Goal: Transaction & Acquisition: Purchase product/service

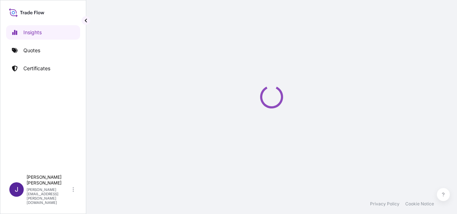
select select "2025"
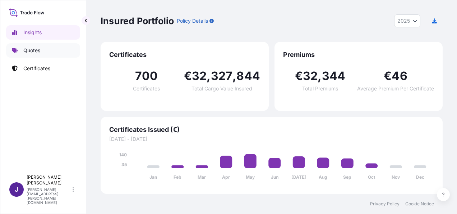
click at [40, 47] on p "Quotes" at bounding box center [31, 50] width 17 height 7
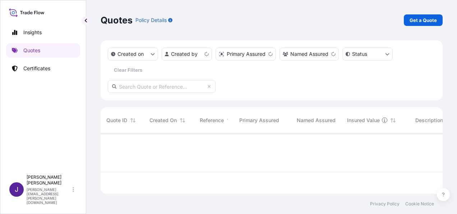
scroll to position [59, 336]
click at [415, 19] on p "Get a Quote" at bounding box center [423, 20] width 27 height 7
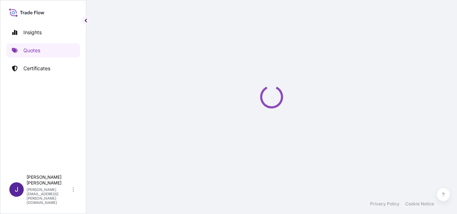
select select "Sea"
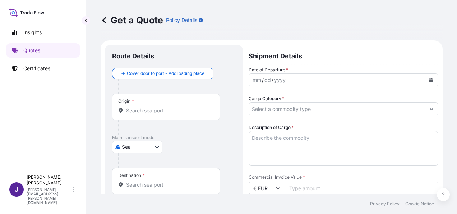
scroll to position [12, 0]
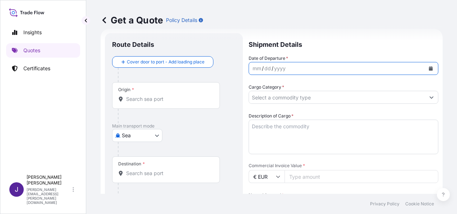
click at [429, 67] on icon "Calendar" at bounding box center [431, 68] width 4 height 4
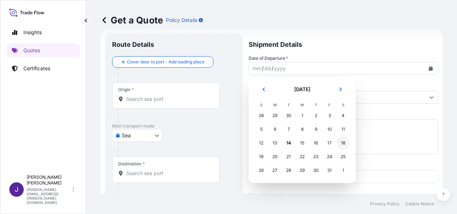
click at [345, 142] on div "18" at bounding box center [343, 142] width 13 height 13
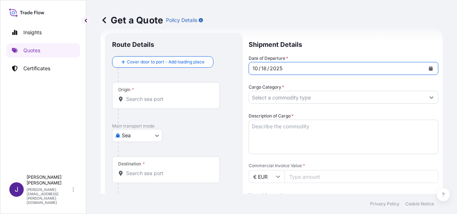
click at [162, 96] on input "Origin *" at bounding box center [168, 98] width 85 height 7
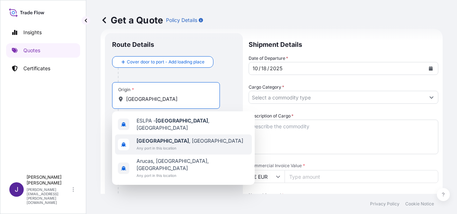
click at [188, 137] on b "[GEOGRAPHIC_DATA]" at bounding box center [163, 140] width 52 height 6
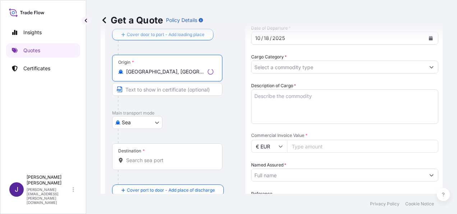
scroll to position [83, 0]
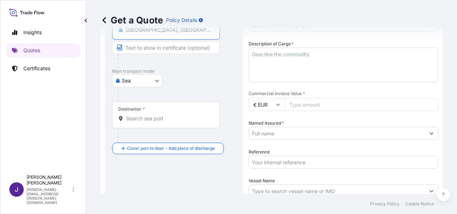
type input "[GEOGRAPHIC_DATA], [GEOGRAPHIC_DATA]"
click at [175, 121] on input "Destination *" at bounding box center [168, 118] width 85 height 7
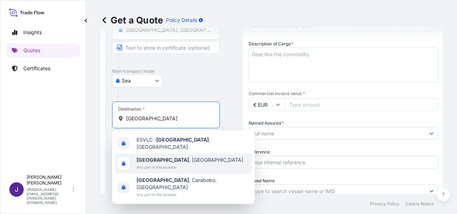
click at [163, 159] on span "[GEOGRAPHIC_DATA] , [GEOGRAPHIC_DATA]" at bounding box center [190, 159] width 107 height 7
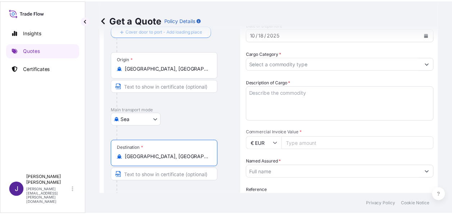
scroll to position [12, 0]
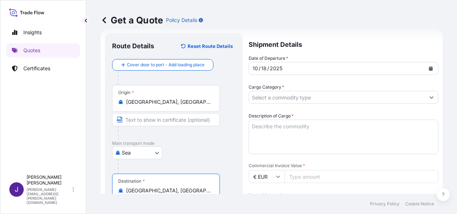
type input "[GEOGRAPHIC_DATA], [GEOGRAPHIC_DATA]"
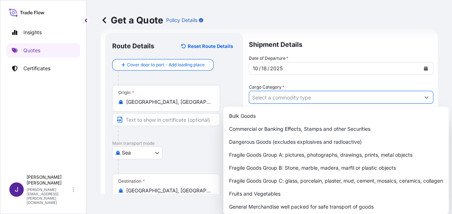
click at [273, 95] on input "Cargo Category *" at bounding box center [334, 97] width 171 height 13
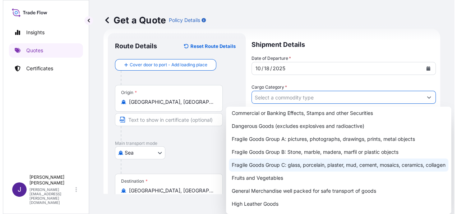
scroll to position [36, 0]
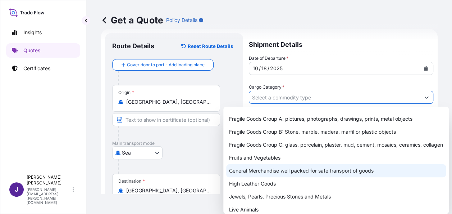
click at [245, 177] on div "General Merchandise well packed for safe transport of goods" at bounding box center [336, 170] width 220 height 13
type input "General Merchandise well packed for safe transport of goods"
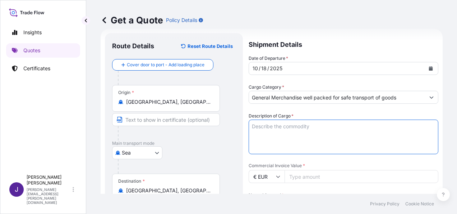
click at [290, 125] on textarea "Description of Cargo *" at bounding box center [344, 136] width 190 height 35
click at [274, 123] on textarea "Description of Cargo *" at bounding box center [344, 136] width 190 height 35
paste textarea "SOFA CAMA NIDA"
type textarea "SOFA CAMA NIDA"
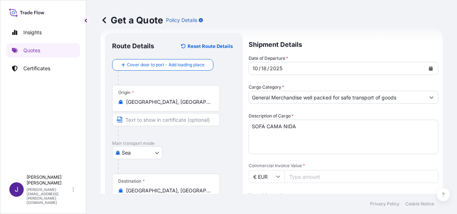
click at [318, 175] on input "Commercial Invoice Value *" at bounding box center [362, 176] width 154 height 13
type input "27570.40"
click at [325, 187] on div "Date of Departure * [DATE] Cargo Category * General Merchandise well packed for…" at bounding box center [344, 176] width 190 height 243
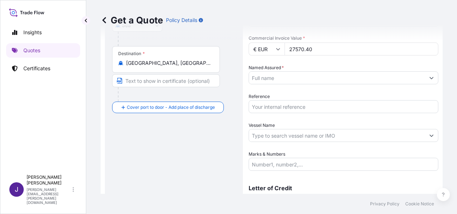
scroll to position [101, 0]
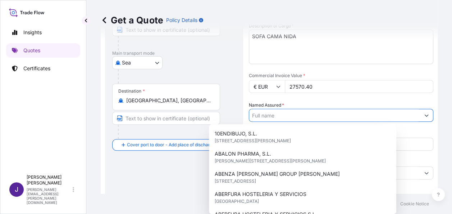
click at [274, 112] on input "Named Assured *" at bounding box center [334, 115] width 171 height 13
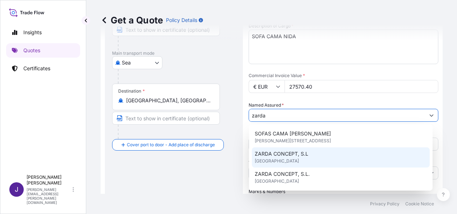
click at [298, 157] on div "ZARDA CONCEPT, S.L [GEOGRAPHIC_DATA]" at bounding box center [341, 157] width 178 height 20
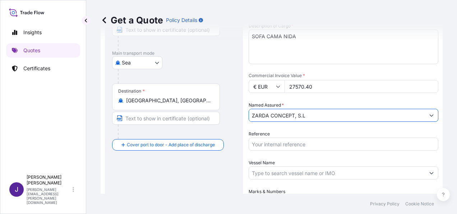
type input "ZARDA CONCEPT, S.L"
click at [302, 145] on input "Reference" at bounding box center [344, 143] width 190 height 13
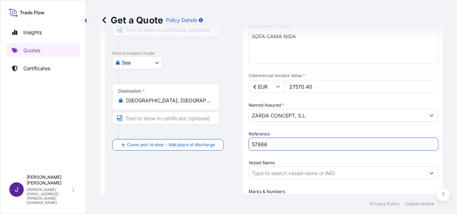
type input "57866"
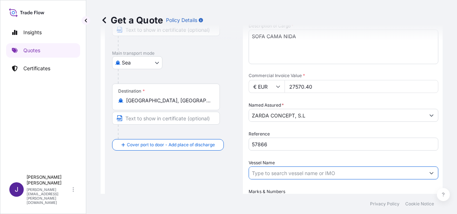
click at [290, 175] on input "Vessel Name" at bounding box center [337, 172] width 176 height 13
drag, startPoint x: 285, startPoint y: 172, endPoint x: 225, endPoint y: 171, distance: 60.4
click at [225, 171] on form "Route Details Reset Route Details Cover door to port - Add loading place Place …" at bounding box center [272, 102] width 342 height 327
paste input "WEC [PERSON_NAME]"
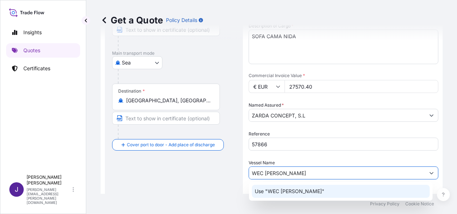
click at [282, 193] on p "Use "WEC [PERSON_NAME]"" at bounding box center [290, 190] width 70 height 7
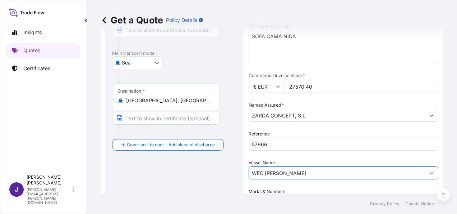
scroll to position [173, 0]
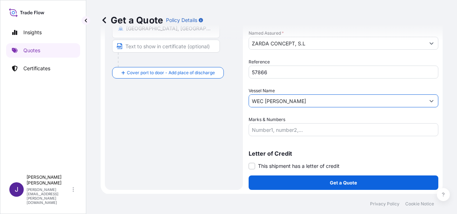
type input "WEC [PERSON_NAME]"
click at [250, 164] on span at bounding box center [252, 165] width 6 height 6
click at [249, 162] on input "This shipment has a letter of credit" at bounding box center [249, 162] width 0 height 0
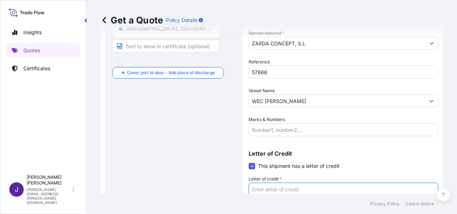
click at [264, 189] on textarea "Letter of credit *" at bounding box center [344, 199] width 190 height 35
paste textarea "ZARDÁ CONCEPT, S.L. CL. Turia 14 - P.I. [GEOGRAPHIC_DATA]"
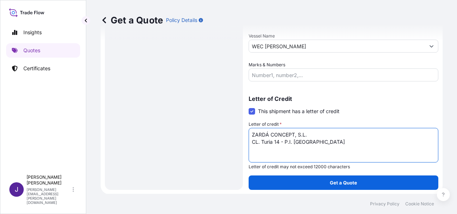
scroll to position [228, 0]
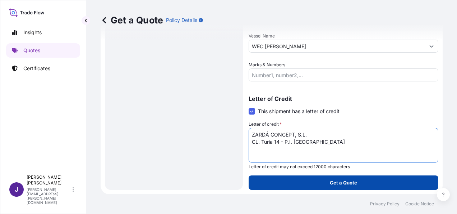
type textarea "ZARDÁ CONCEPT, S.L. CL. Turia 14 - P.I. [GEOGRAPHIC_DATA]"
click at [357, 180] on button "Get a Quote" at bounding box center [344, 182] width 190 height 14
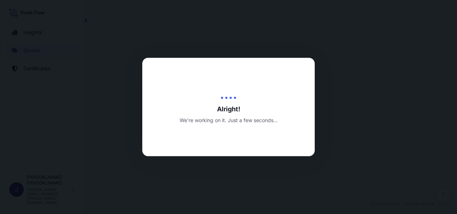
select select "Sea"
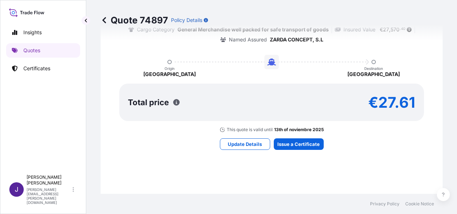
scroll to position [644, 0]
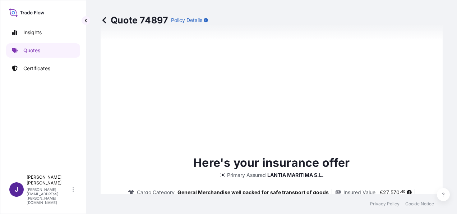
type input "[DATE]"
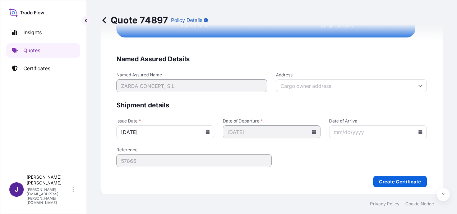
scroll to position [1468, 0]
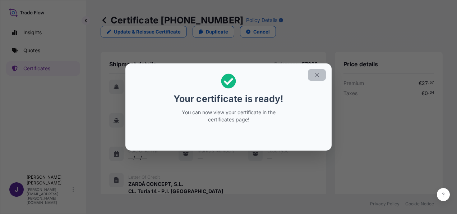
click at [316, 74] on icon "button" at bounding box center [317, 75] width 6 height 6
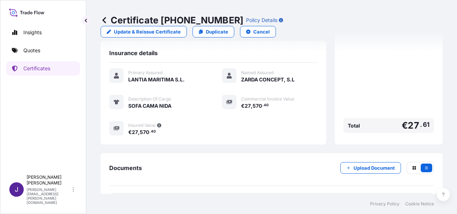
scroll to position [178, 0]
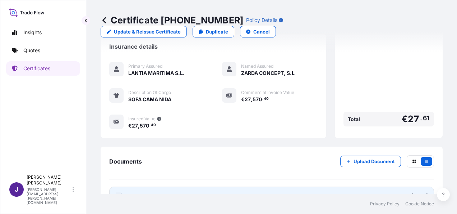
click at [196, 186] on link "PDF Certificate [DATE]" at bounding box center [271, 195] width 325 height 19
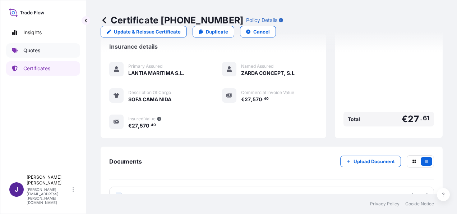
click at [31, 49] on p "Quotes" at bounding box center [31, 50] width 17 height 7
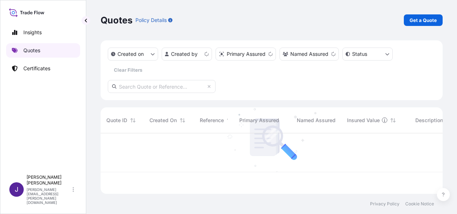
scroll to position [59, 336]
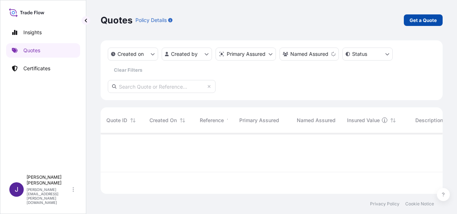
click at [430, 19] on p "Get a Quote" at bounding box center [423, 20] width 27 height 7
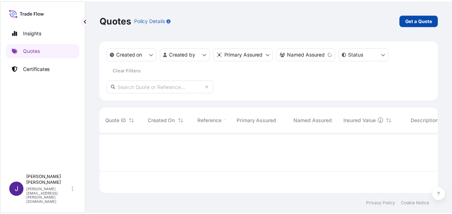
scroll to position [12, 0]
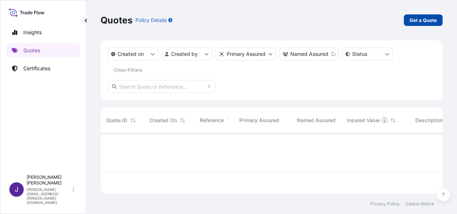
select select "Sea"
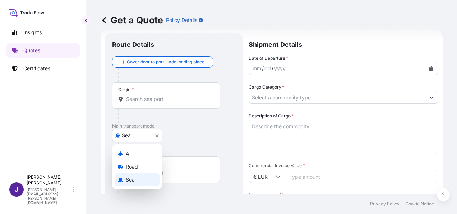
click at [157, 138] on body "Insights Quotes Certificates J [PERSON_NAME] [PERSON_NAME][EMAIL_ADDRESS][PERSO…" at bounding box center [228, 107] width 457 height 214
click at [138, 152] on div "Air" at bounding box center [137, 153] width 45 height 13
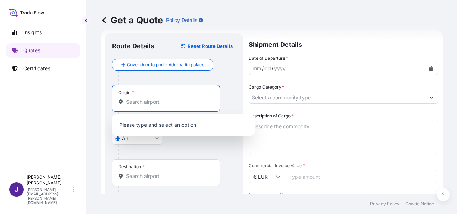
click at [134, 102] on input "Origin *" at bounding box center [168, 101] width 85 height 7
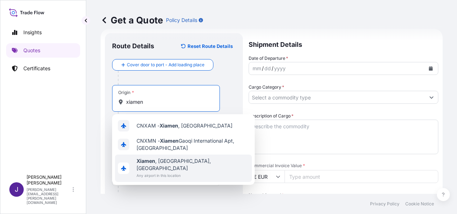
click at [170, 171] on span "Any airport in this location" at bounding box center [193, 174] width 113 height 7
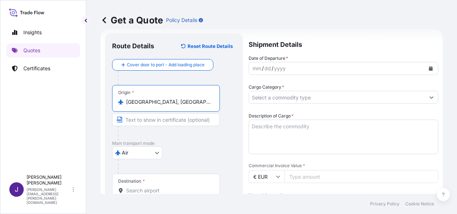
type input "[GEOGRAPHIC_DATA], [GEOGRAPHIC_DATA], [GEOGRAPHIC_DATA]"
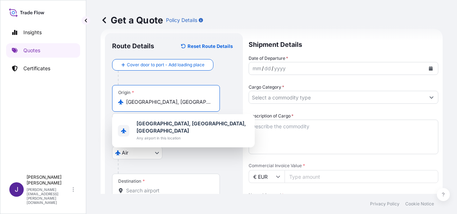
click at [139, 187] on input "Destination *" at bounding box center [168, 190] width 85 height 7
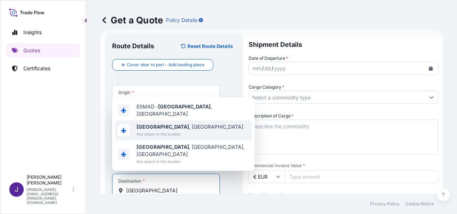
click at [147, 129] on b "[GEOGRAPHIC_DATA]" at bounding box center [163, 126] width 52 height 6
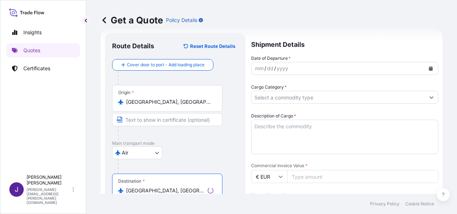
type input "[GEOGRAPHIC_DATA], [GEOGRAPHIC_DATA]"
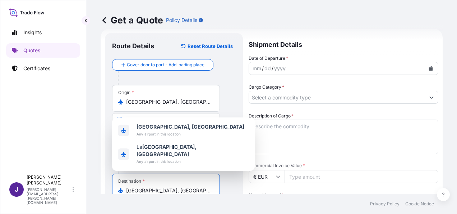
click at [429, 67] on icon "Calendar" at bounding box center [431, 68] width 4 height 4
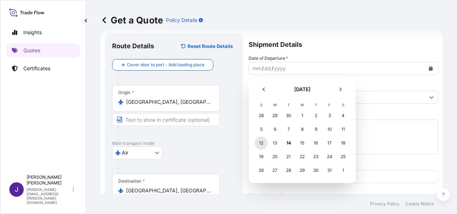
click at [262, 143] on div "12" at bounding box center [261, 142] width 13 height 13
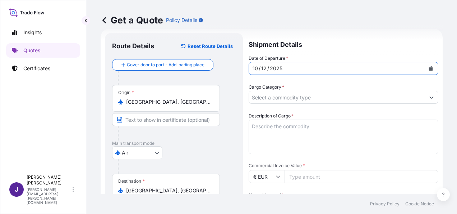
click at [273, 95] on input "Cargo Category *" at bounding box center [337, 97] width 176 height 13
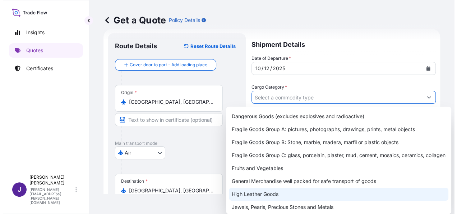
scroll to position [36, 0]
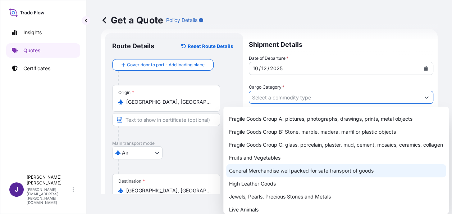
click at [255, 173] on div "General Merchandise well packed for safe transport of goods" at bounding box center [336, 170] width 220 height 13
type input "General Merchandise well packed for safe transport of goods"
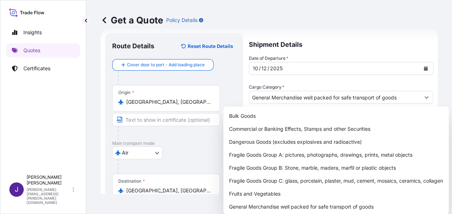
click at [325, 3] on div "Get a Quote Policy Details" at bounding box center [269, 20] width 337 height 40
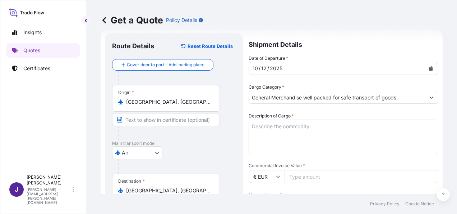
click at [272, 128] on textarea "Description of Cargo *" at bounding box center [344, 136] width 190 height 35
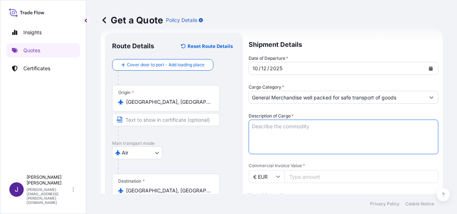
paste textarea "JERSEY SHORTS"
type textarea "JERSEY SHORTS"
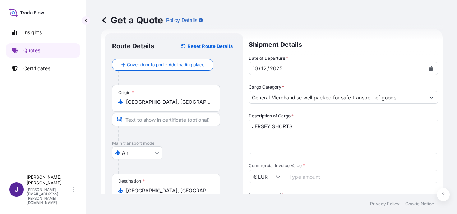
click at [327, 179] on input "Commercial Invoice Value *" at bounding box center [362, 176] width 154 height 13
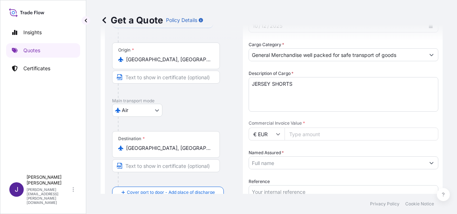
scroll to position [119, 0]
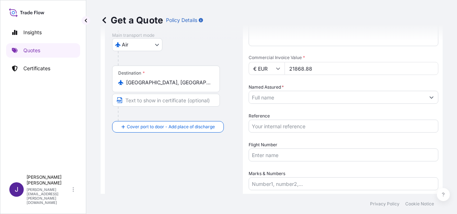
type input "21868.88"
click at [292, 92] on input "Named Assured *" at bounding box center [337, 97] width 176 height 13
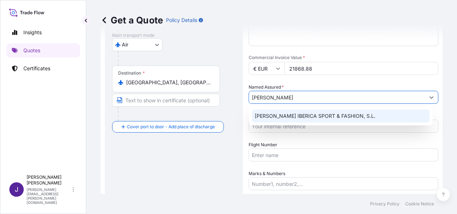
click at [333, 119] on div "[PERSON_NAME] IBERICA SPORT & FASHION, S.L." at bounding box center [341, 115] width 178 height 13
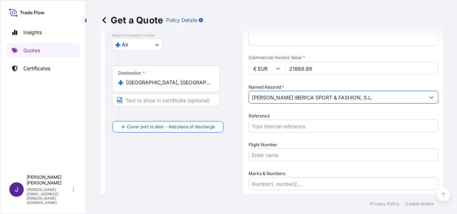
type input "[PERSON_NAME] IBERICA SPORT & FASHION, S.L."
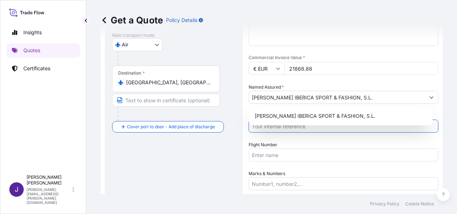
click at [286, 127] on input "Reference" at bounding box center [344, 125] width 190 height 13
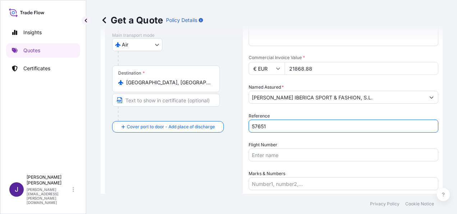
scroll to position [155, 0]
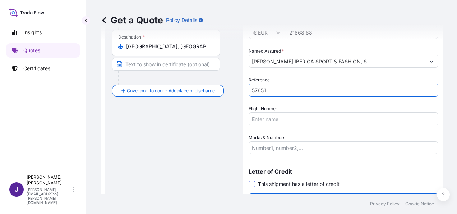
type input "57651"
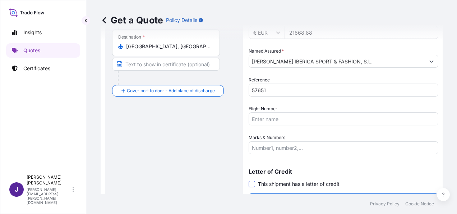
click at [250, 184] on span at bounding box center [252, 183] width 6 height 6
click at [249, 180] on input "This shipment has a letter of credit" at bounding box center [249, 180] width 0 height 0
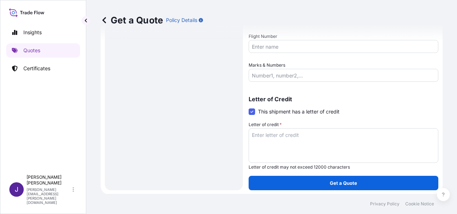
scroll to position [228, 0]
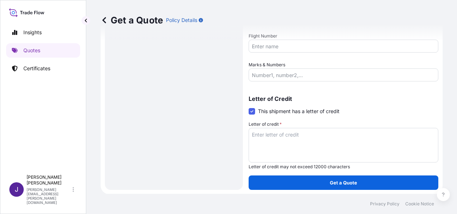
click at [292, 137] on textarea "Letter of credit *" at bounding box center [344, 145] width 190 height 35
paste textarea "[PERSON_NAME] IBERICA SPORT & FASHION, SL [STREET_ADDRESS][PERSON_NAME]"
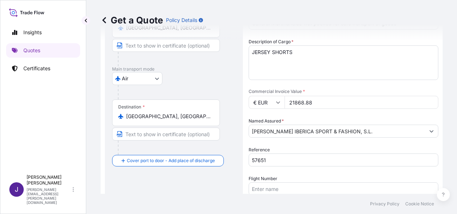
scroll to position [84, 0]
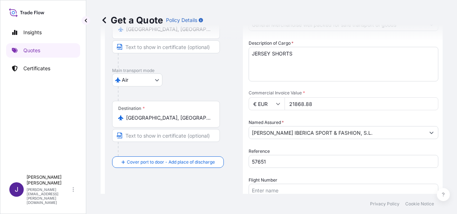
type textarea "[PERSON_NAME] IBERICA SPORT & FASHION, SL [STREET_ADDRESS][PERSON_NAME]"
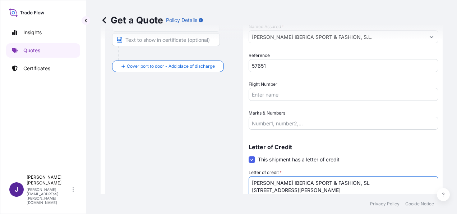
scroll to position [228, 0]
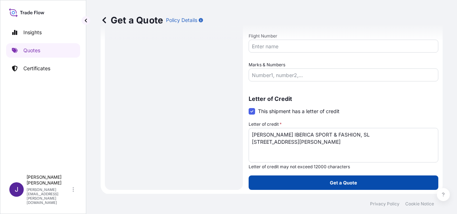
click at [354, 182] on button "Get a Quote" at bounding box center [344, 182] width 190 height 14
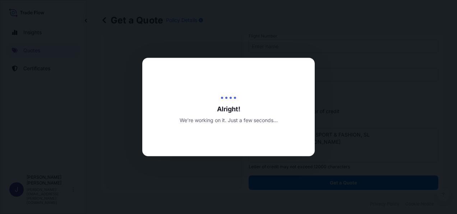
select select "Air"
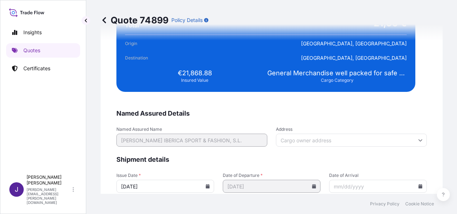
scroll to position [1468, 0]
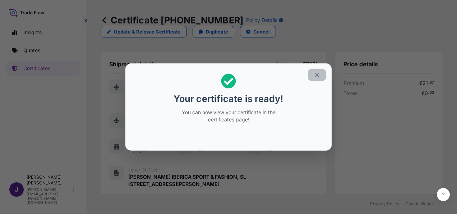
click at [317, 73] on icon "button" at bounding box center [317, 75] width 6 height 6
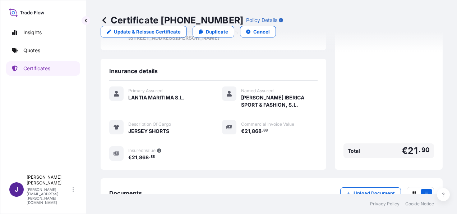
scroll to position [178, 0]
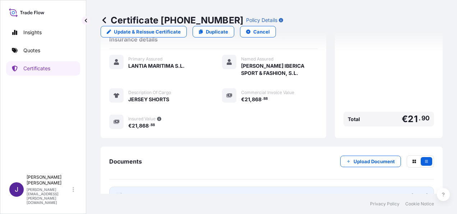
click at [155, 186] on link "PDF Certificate [DATE]" at bounding box center [271, 195] width 325 height 19
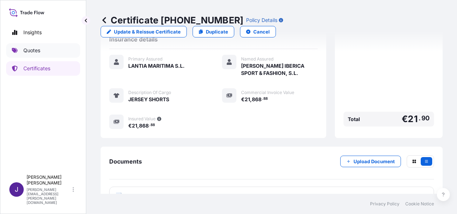
click at [35, 49] on p "Quotes" at bounding box center [31, 50] width 17 height 7
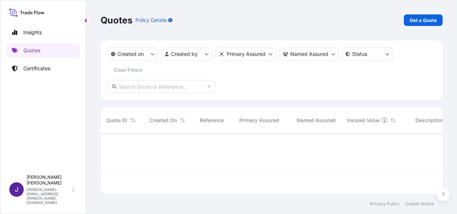
scroll to position [81, 336]
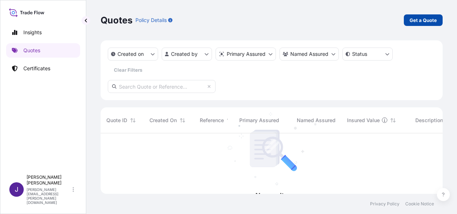
click at [424, 18] on p "Get a Quote" at bounding box center [423, 20] width 27 height 7
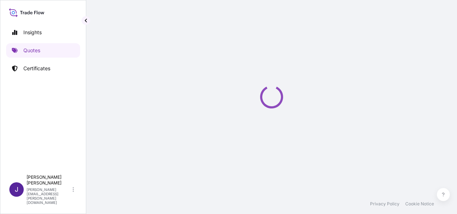
select select "Sea"
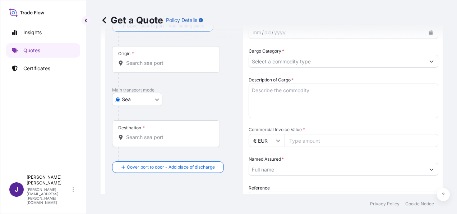
scroll to position [119, 0]
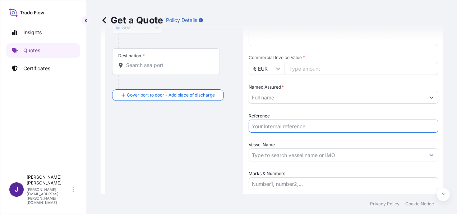
click at [290, 127] on input "Reference" at bounding box center [344, 125] width 190 height 13
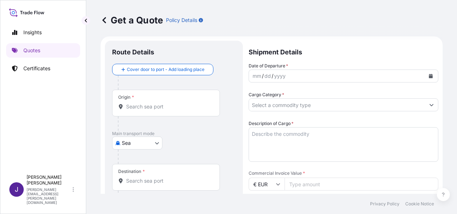
scroll to position [0, 0]
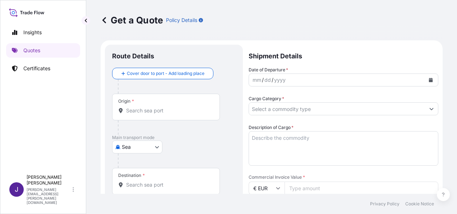
type input "57238"
click at [429, 78] on icon "Calendar" at bounding box center [431, 80] width 4 height 4
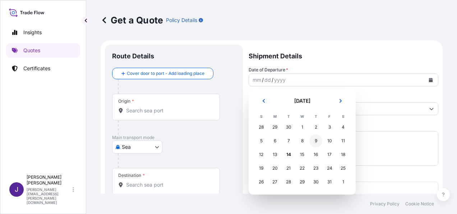
click at [315, 142] on div "9" at bounding box center [316, 140] width 13 height 13
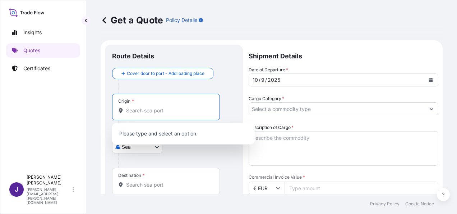
click at [191, 111] on input "Origin *" at bounding box center [168, 110] width 85 height 7
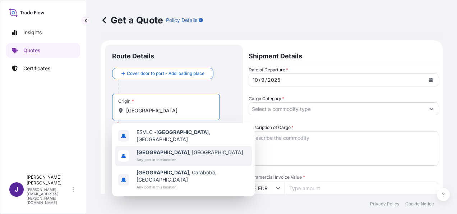
click at [165, 156] on span "Any port in this location" at bounding box center [190, 159] width 107 height 7
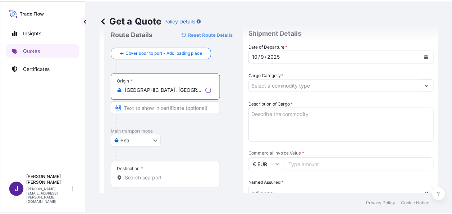
scroll to position [36, 0]
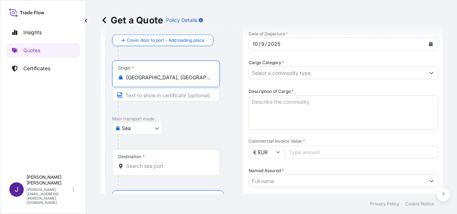
type input "[GEOGRAPHIC_DATA], [GEOGRAPHIC_DATA]"
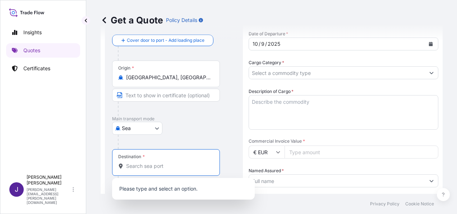
click at [153, 166] on input "Destination *" at bounding box center [168, 165] width 85 height 7
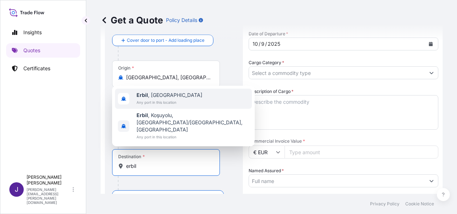
click at [165, 106] on span "Any port in this location" at bounding box center [170, 101] width 66 height 7
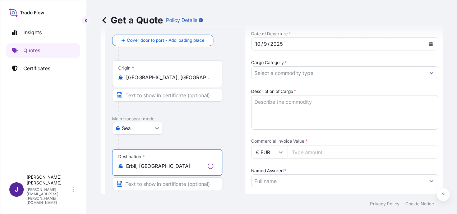
type input "Erbil, [GEOGRAPHIC_DATA]"
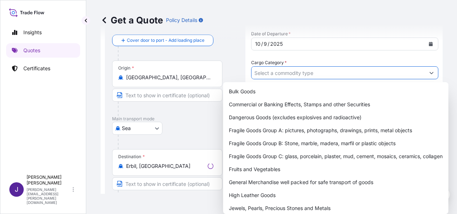
click at [304, 72] on input "Cargo Category *" at bounding box center [339, 72] width 174 height 13
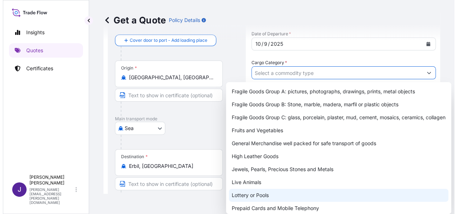
scroll to position [72, 0]
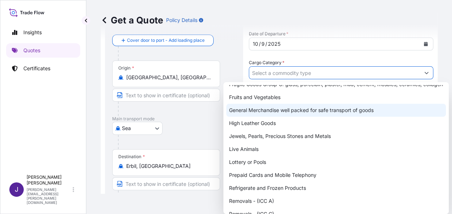
click at [274, 116] on div "General Merchandise well packed for safe transport of goods" at bounding box center [336, 110] width 220 height 13
type input "General Merchandise well packed for safe transport of goods"
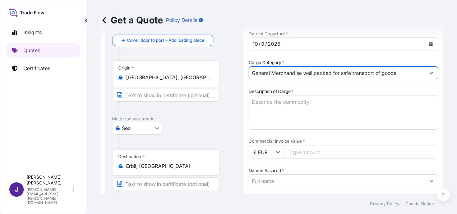
click at [276, 102] on textarea "Description of Cargo *" at bounding box center [344, 112] width 190 height 35
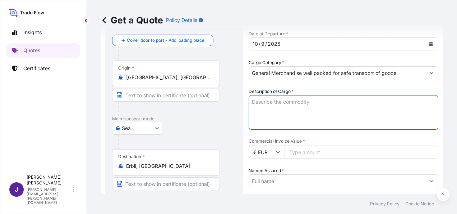
paste textarea "PADELA MATERIAL"
type textarea "PADELA MATERIAL"
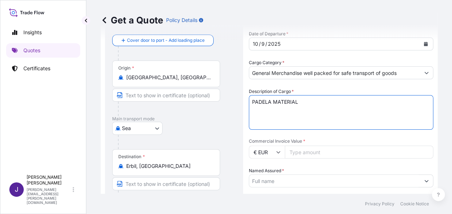
click at [299, 179] on input "Named Assured *" at bounding box center [334, 180] width 171 height 13
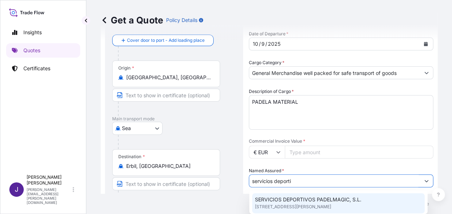
click at [294, 200] on span "SERVICIOS DEPORTIVOS PADELMAGIC, S.L." at bounding box center [308, 199] width 106 height 7
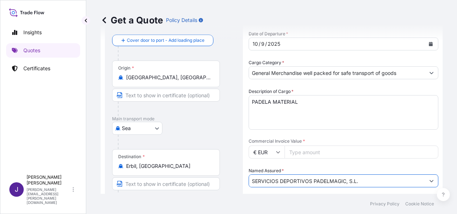
type input "SERVICIOS DEPORTIVOS PADELMAGIC, S.L."
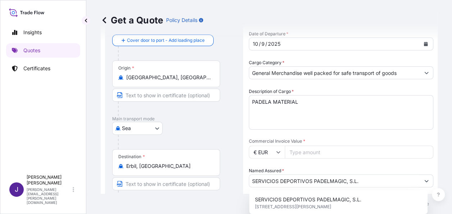
click at [347, 155] on input "Commercial Invoice Value *" at bounding box center [359, 151] width 148 height 13
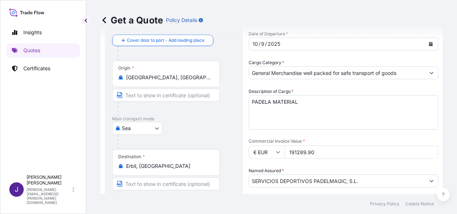
type input "191289.90"
click at [344, 165] on div "Date of Departure * [DATE] Cargo Category * General Merchandise well packed for…" at bounding box center [344, 151] width 190 height 243
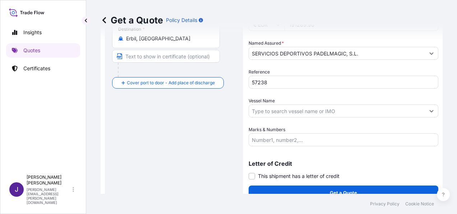
scroll to position [173, 0]
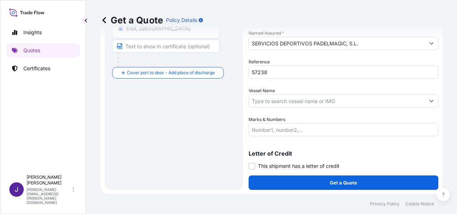
click at [303, 125] on input "Marks & Numbers" at bounding box center [344, 129] width 190 height 13
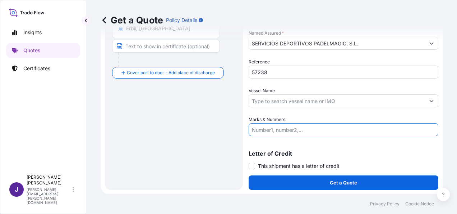
click at [289, 133] on input "Marks & Numbers" at bounding box center [344, 129] width 190 height 13
paste input "FCL CONTAINER HLBU8006490 – HLD2372062 – 26 PACKS – 24.000 KGS HLXU5616639 – HL…"
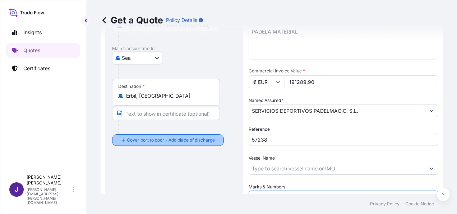
scroll to position [101, 0]
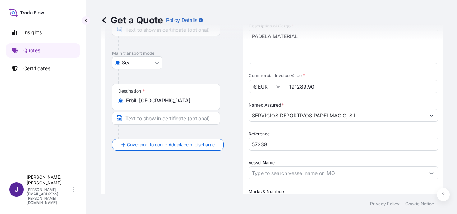
type input "FCL CONTAINER HLBU8006490 – HLD2372062 – 26 PACKS – 24.000 KGS HLXU5616639 – HL…"
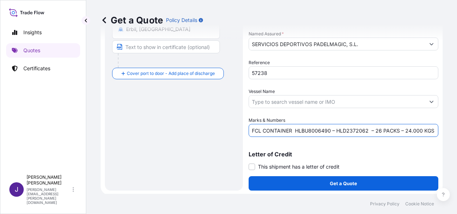
scroll to position [173, 0]
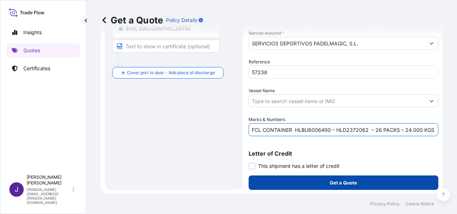
click at [317, 182] on button "Get a Quote" at bounding box center [344, 182] width 190 height 14
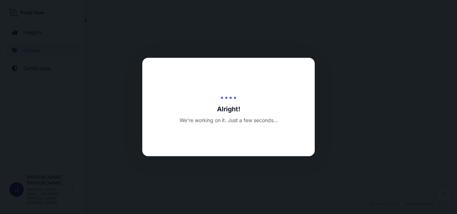
select select "Sea"
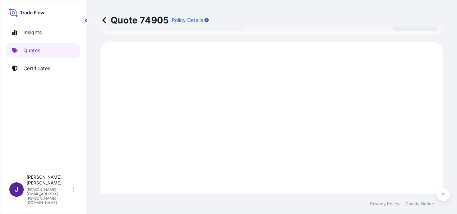
scroll to position [338, 0]
